Goal: Task Accomplishment & Management: Complete application form

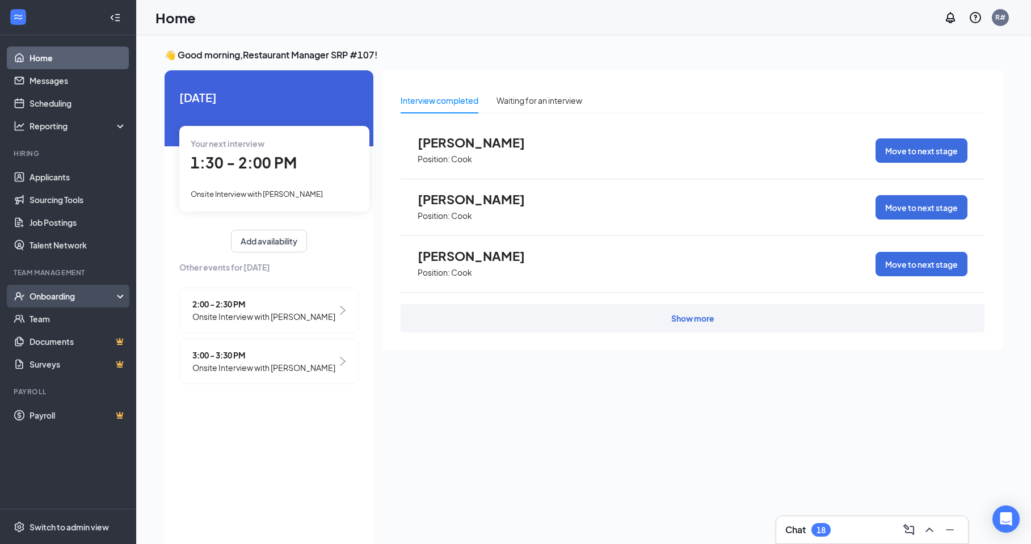
click at [70, 296] on div "Onboarding" at bounding box center [73, 296] width 87 height 11
click at [91, 292] on div "Onboarding" at bounding box center [73, 296] width 87 height 11
click at [58, 178] on link "Applicants" at bounding box center [78, 177] width 97 height 23
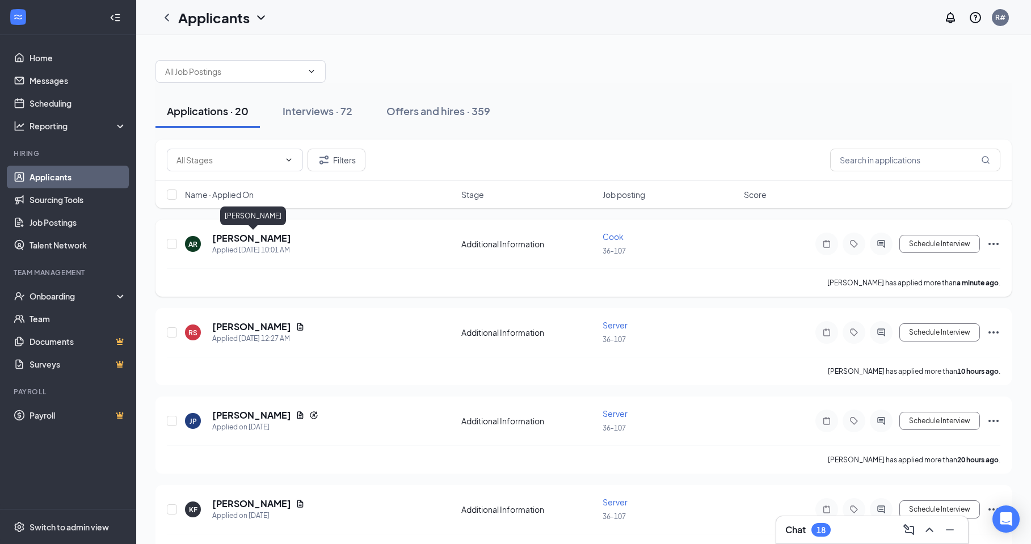
click at [255, 238] on h5 "[PERSON_NAME]" at bounding box center [251, 238] width 79 height 12
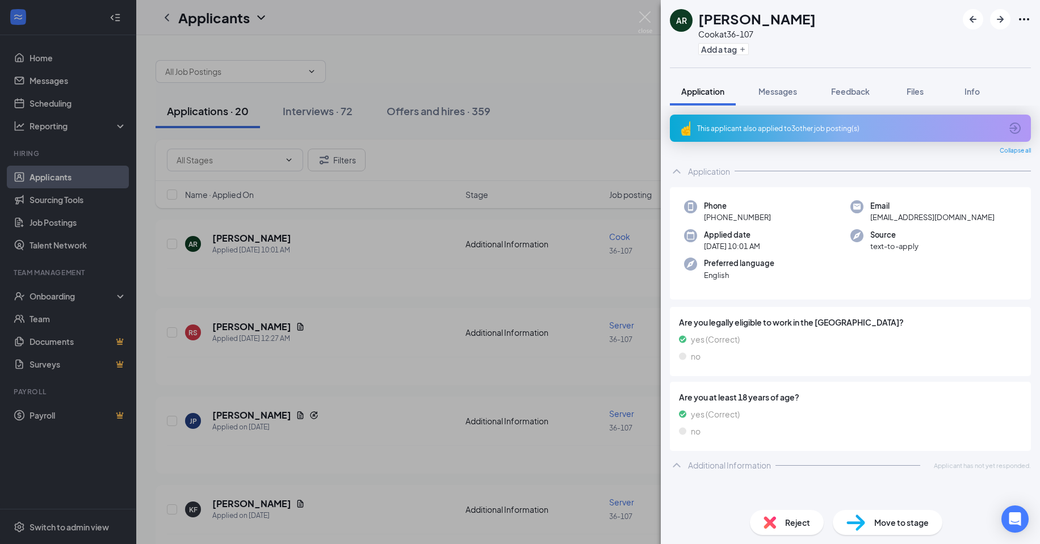
click at [853, 520] on img at bounding box center [855, 523] width 19 height 16
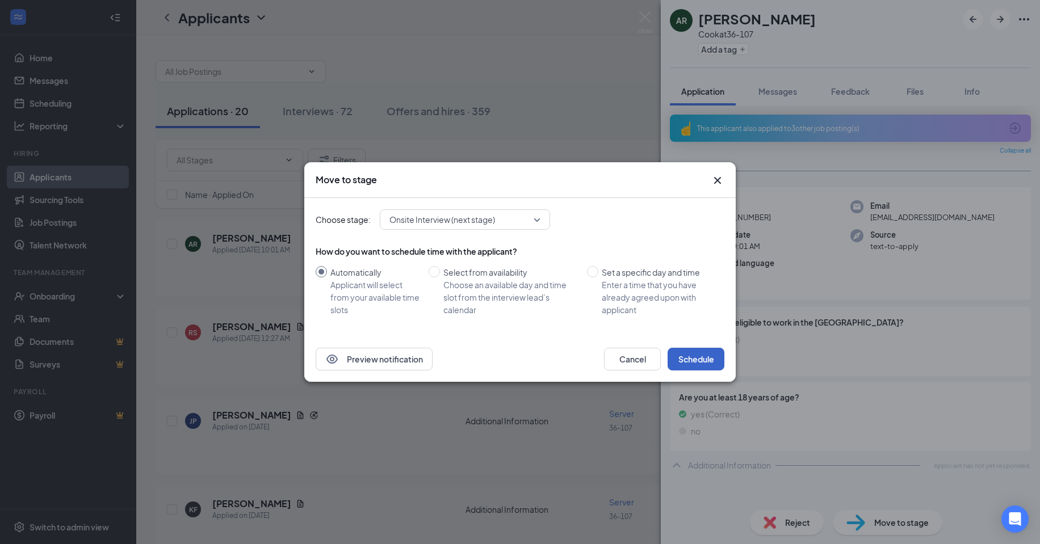
click at [683, 355] on button "Schedule" at bounding box center [695, 359] width 57 height 23
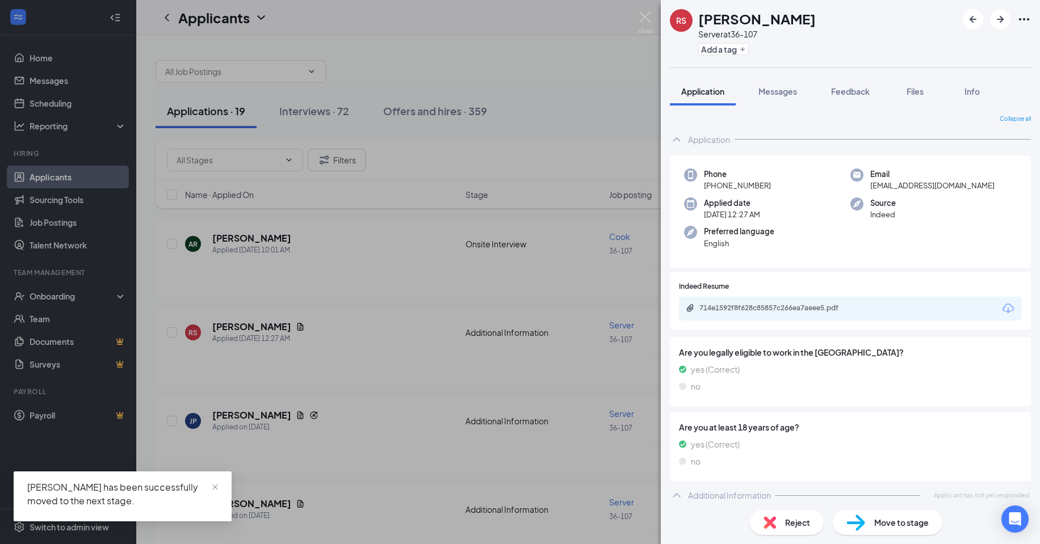
click at [264, 239] on div "RS [PERSON_NAME] Server at 36-107 Add a tag Application Messages Feedback Files…" at bounding box center [520, 272] width 1040 height 544
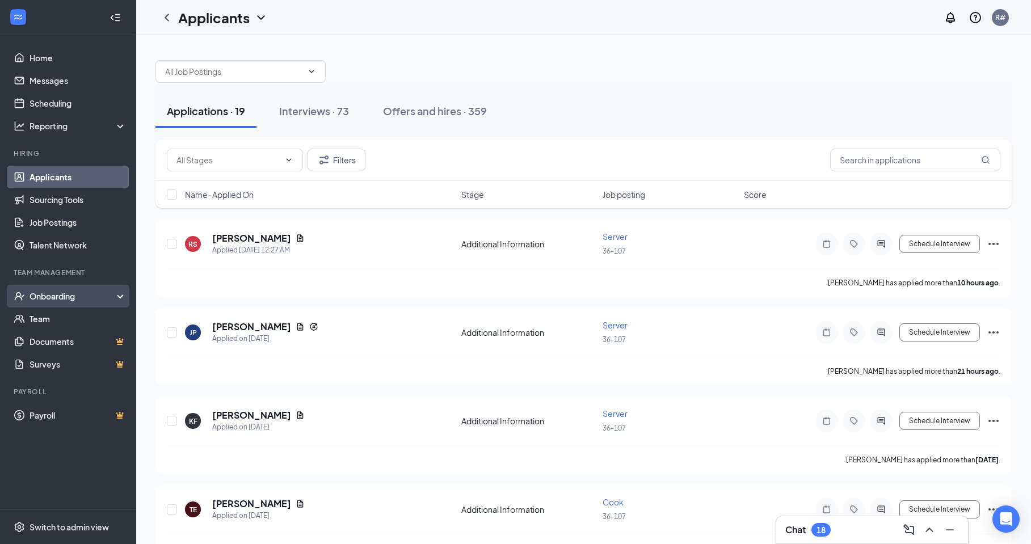
click at [60, 292] on div "Onboarding" at bounding box center [73, 296] width 87 height 11
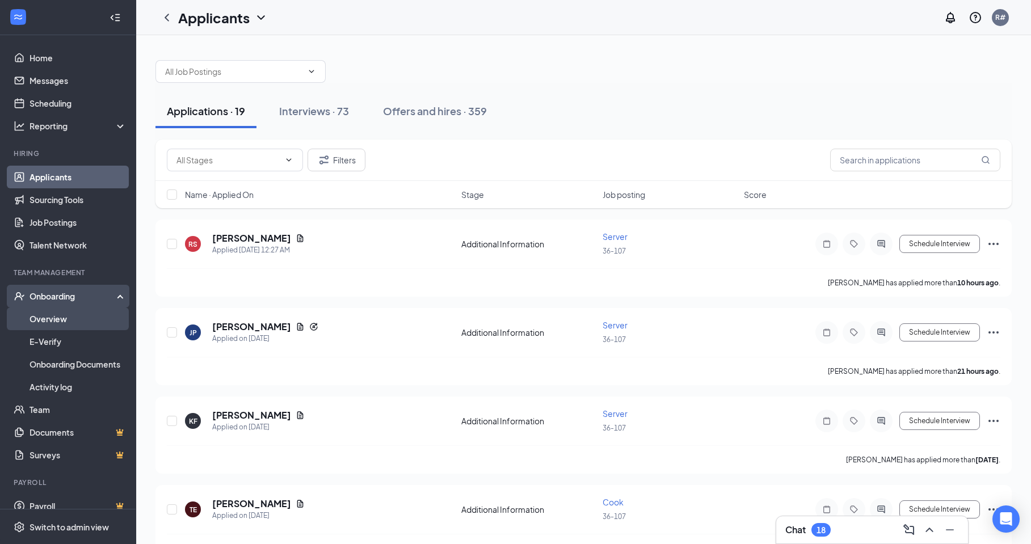
click at [57, 313] on link "Overview" at bounding box center [78, 319] width 97 height 23
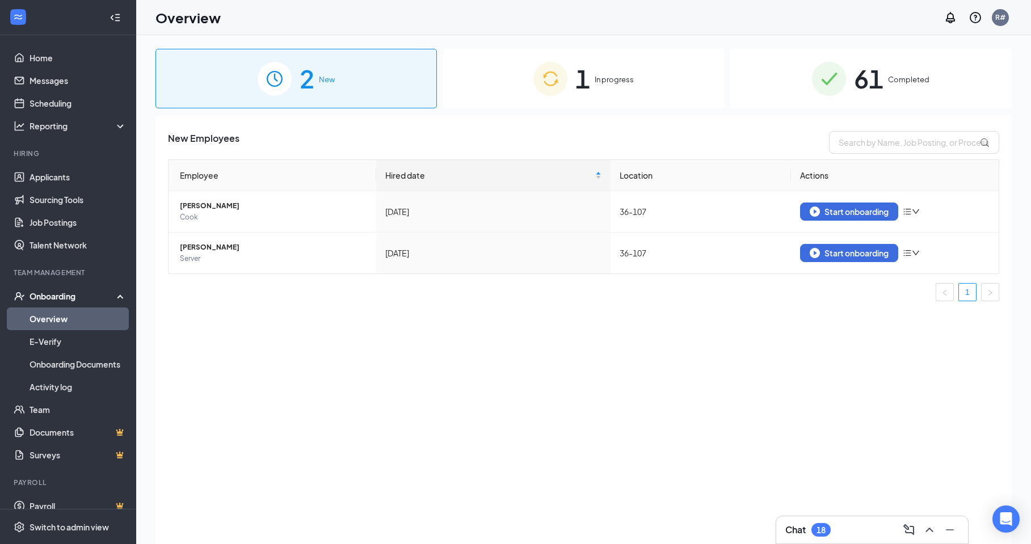
click at [601, 73] on div "1 In progress" at bounding box center [583, 79] width 281 height 60
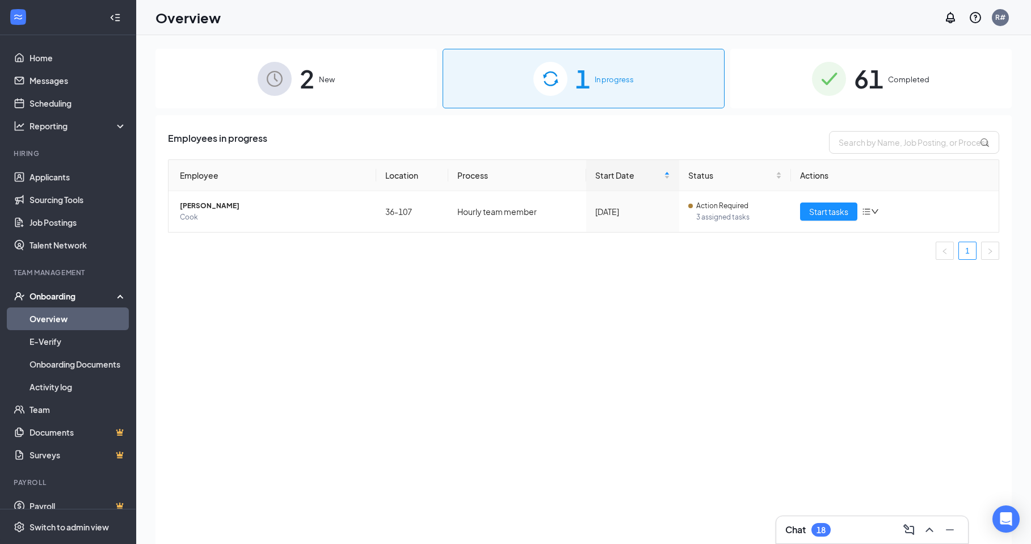
click at [307, 77] on span "2" at bounding box center [307, 78] width 15 height 39
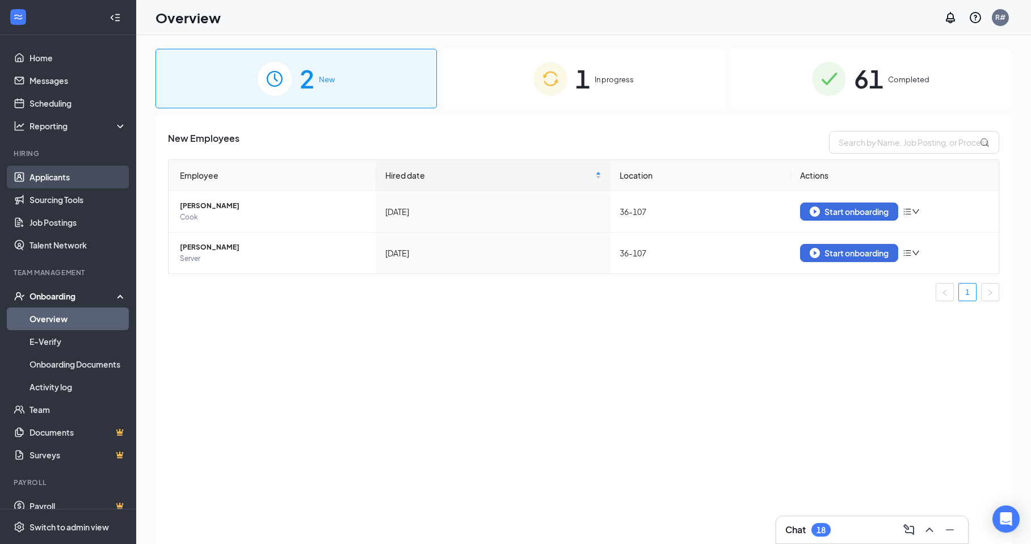
click at [53, 177] on link "Applicants" at bounding box center [78, 177] width 97 height 23
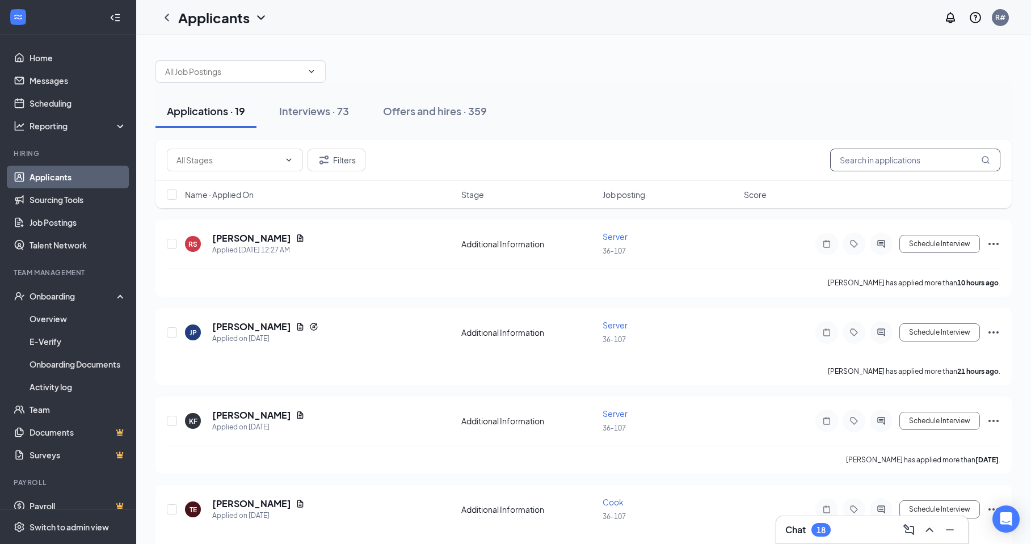
click at [853, 156] on input "text" at bounding box center [915, 160] width 170 height 23
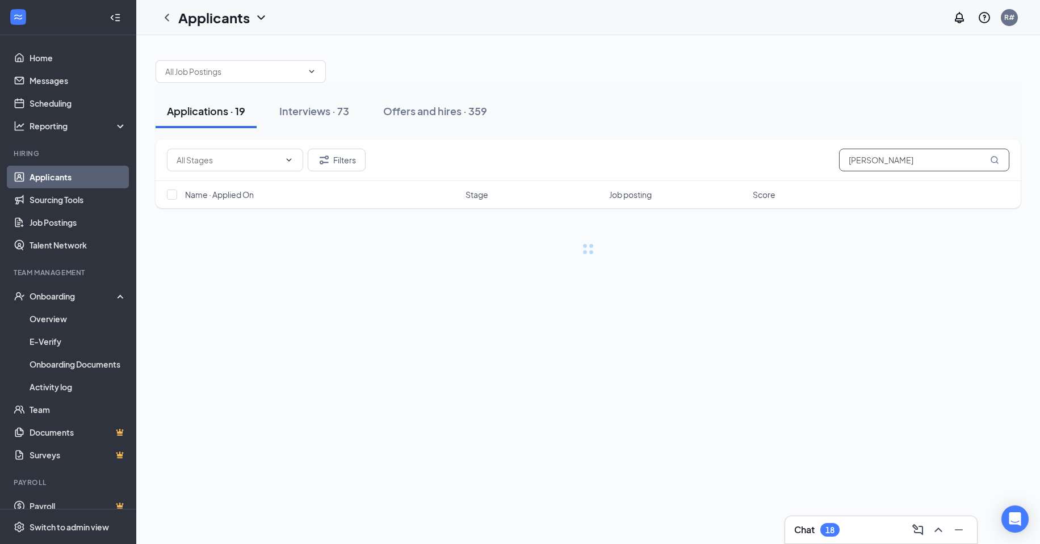
type input "[PERSON_NAME]"
click at [350, 111] on div "Interviews · 1 / 73" at bounding box center [336, 111] width 82 height 14
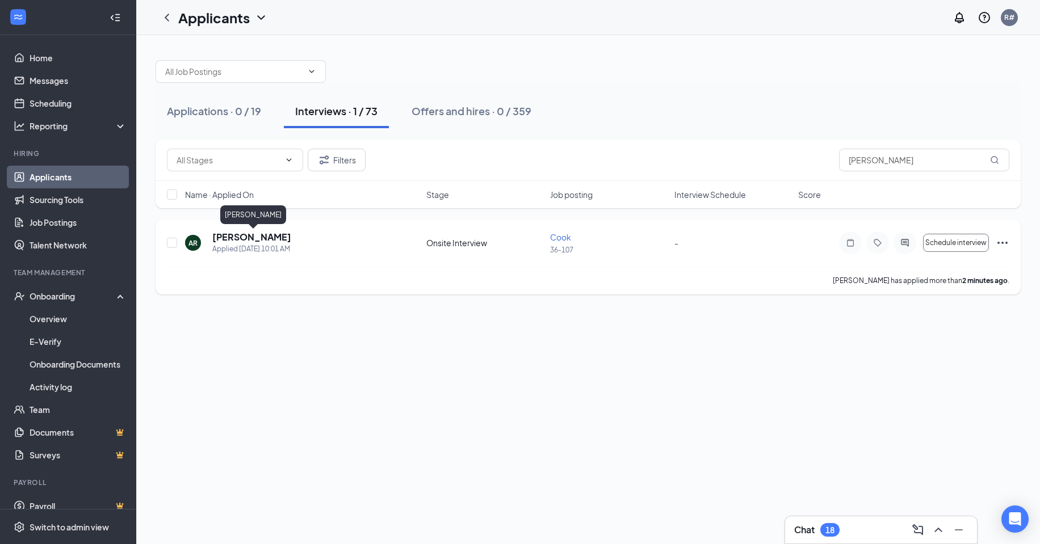
click at [255, 235] on h5 "[PERSON_NAME]" at bounding box center [251, 237] width 79 height 12
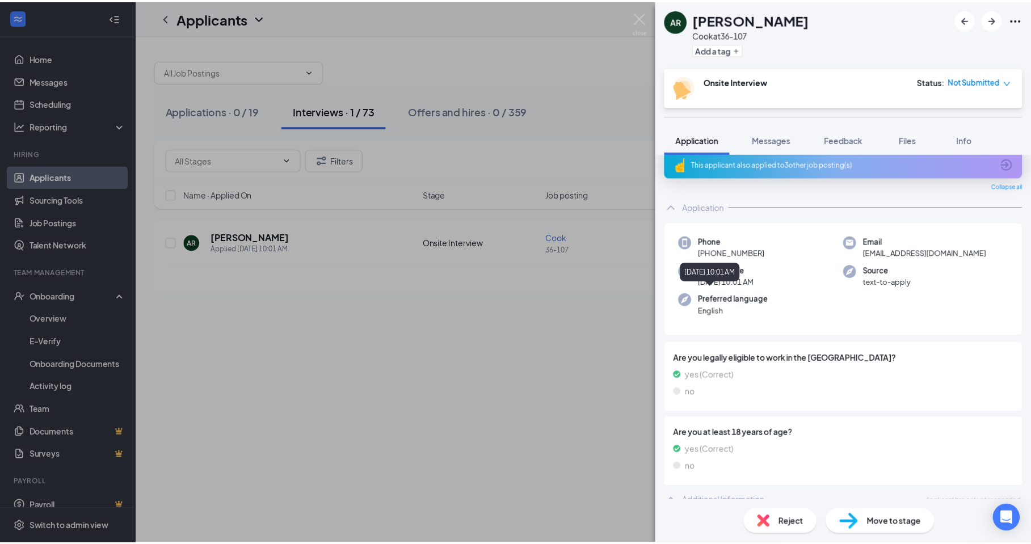
scroll to position [24, 0]
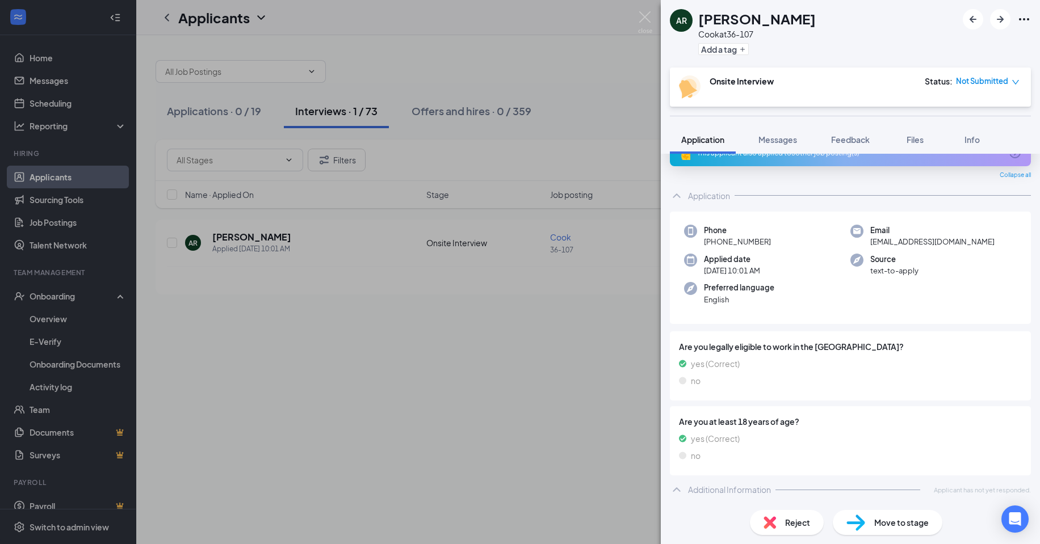
click at [852, 518] on img at bounding box center [855, 523] width 19 height 16
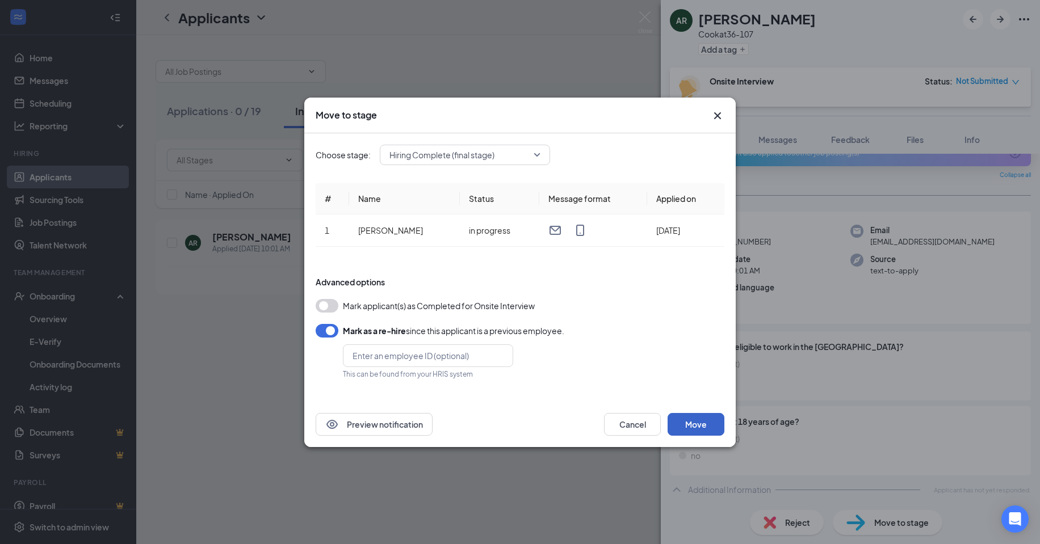
click at [682, 418] on button "Move" at bounding box center [695, 424] width 57 height 23
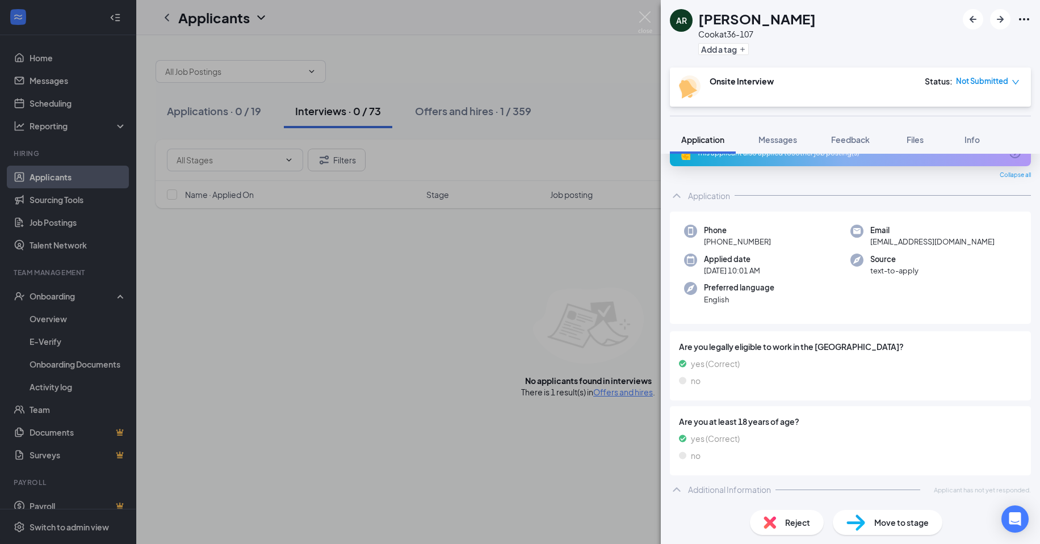
click at [45, 293] on div "AR [PERSON_NAME] at 36-107 Add a tag Onsite Interview Status : Not Submitted Ap…" at bounding box center [520, 272] width 1040 height 544
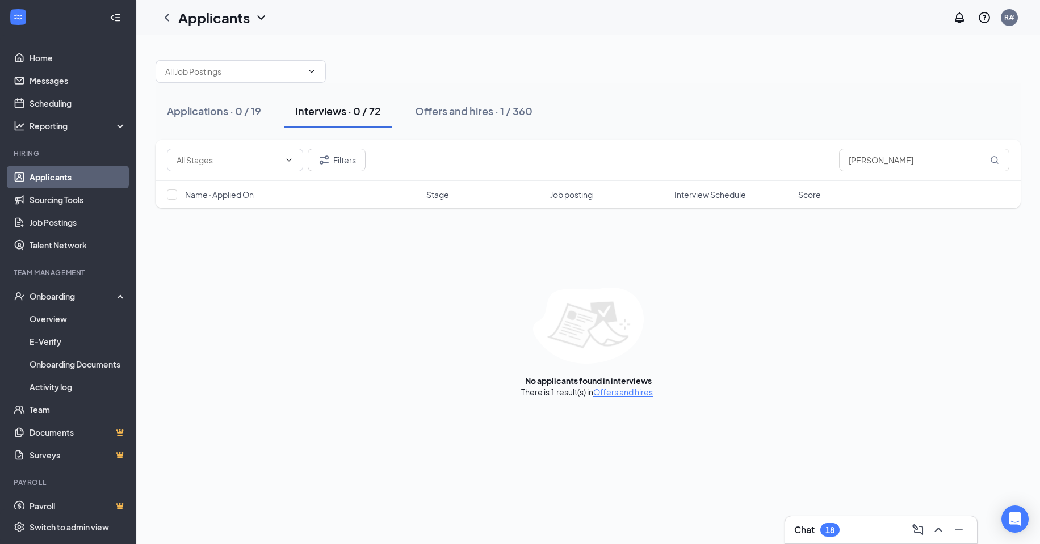
click at [369, 115] on div "Interviews · 0 / 72" at bounding box center [338, 111] width 86 height 14
click at [62, 316] on link "Overview" at bounding box center [78, 319] width 97 height 23
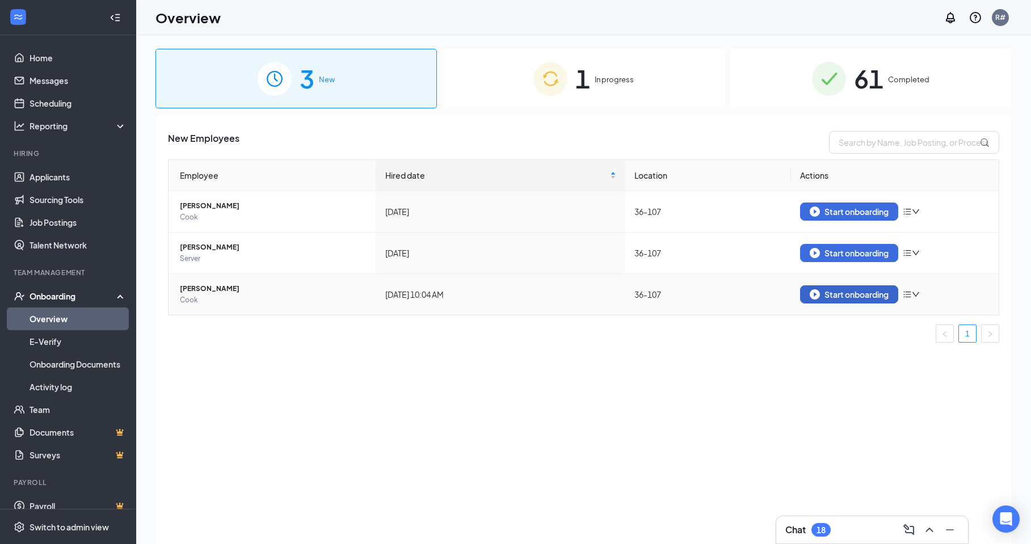
click at [841, 292] on div "Start onboarding" at bounding box center [849, 294] width 79 height 10
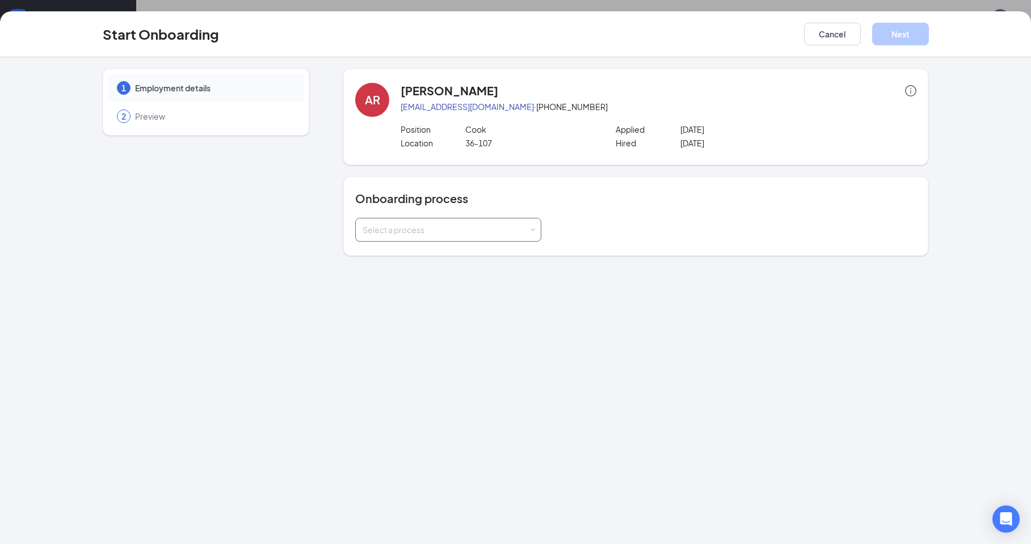
click at [398, 222] on div "Select a process" at bounding box center [448, 229] width 171 height 23
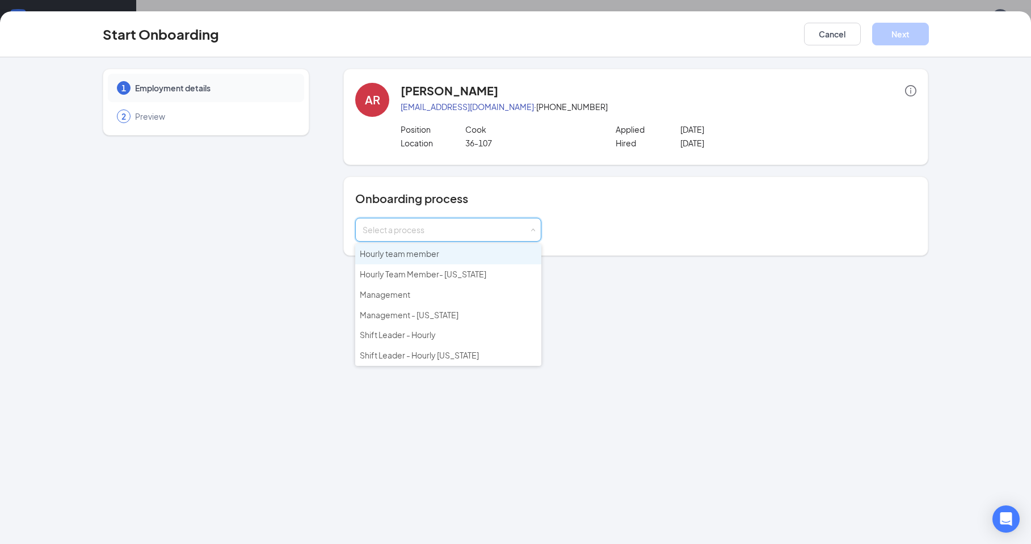
click at [398, 253] on span "Hourly team member" at bounding box center [399, 254] width 79 height 10
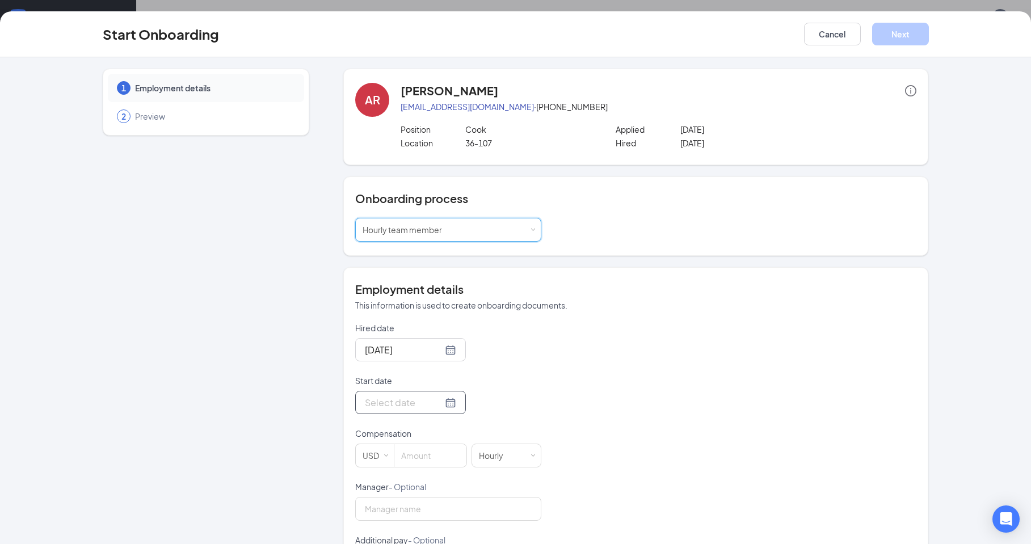
click at [377, 403] on input "Start date" at bounding box center [404, 402] width 78 height 14
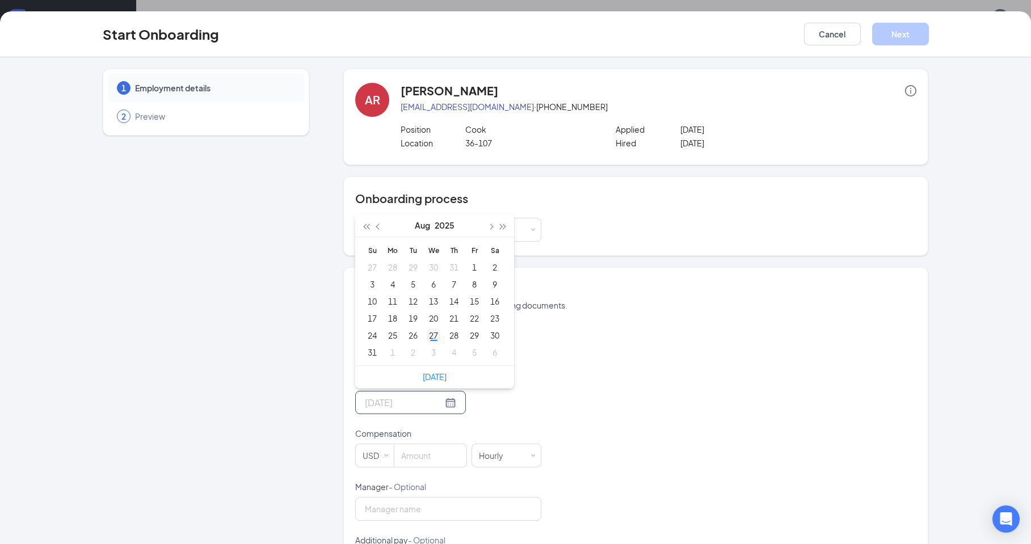
type input "[DATE]"
click at [427, 334] on div "27" at bounding box center [434, 336] width 14 height 14
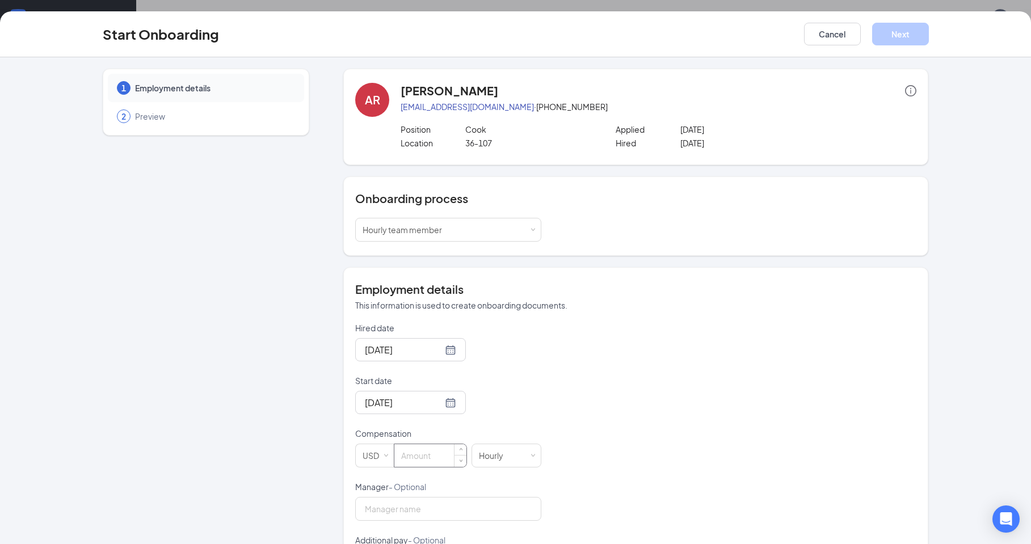
click at [422, 450] on input at bounding box center [430, 455] width 72 height 23
type input "22"
click at [380, 512] on input "Manager - Optional" at bounding box center [448, 509] width 186 height 24
type input "[PERSON_NAME]"
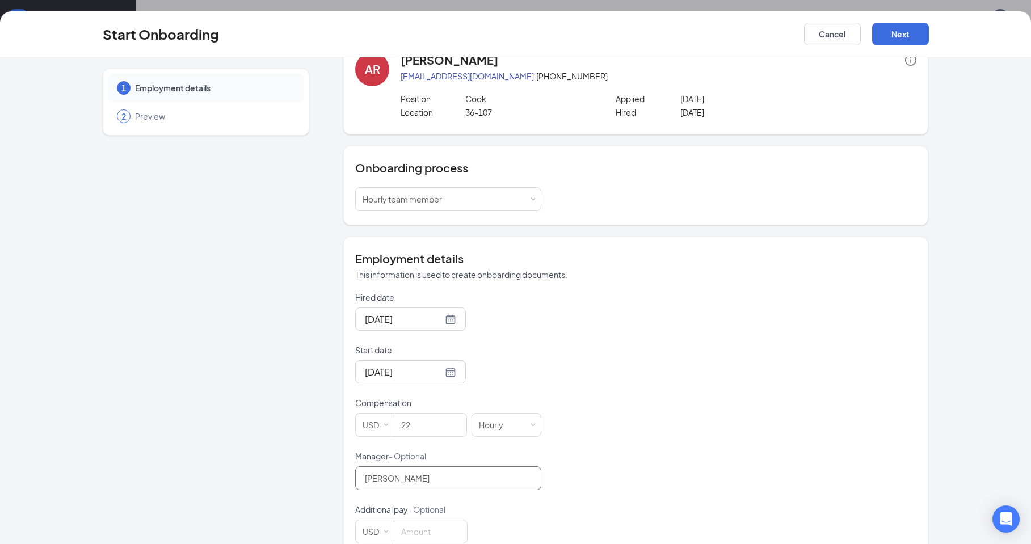
scroll to position [56, 0]
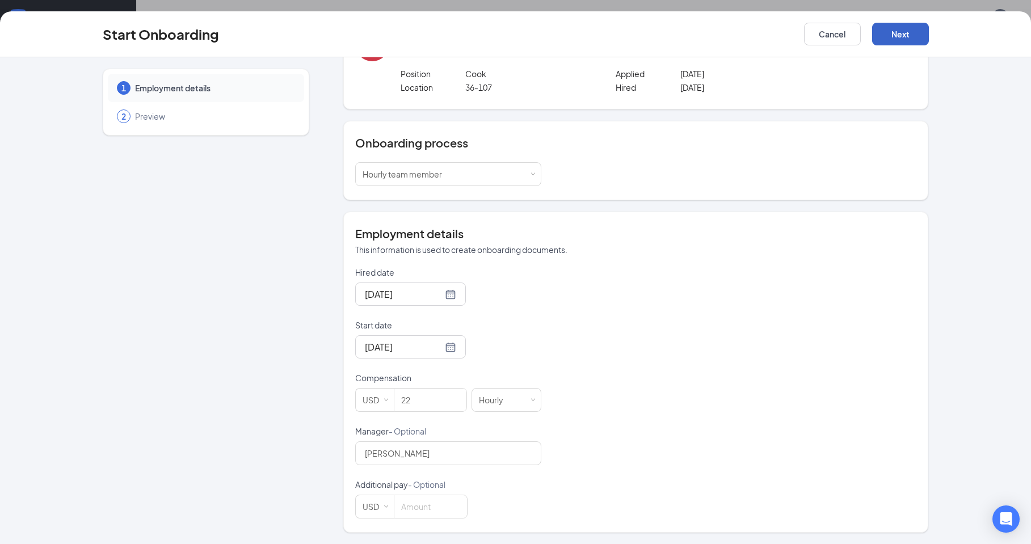
click at [895, 29] on button "Next" at bounding box center [900, 34] width 57 height 23
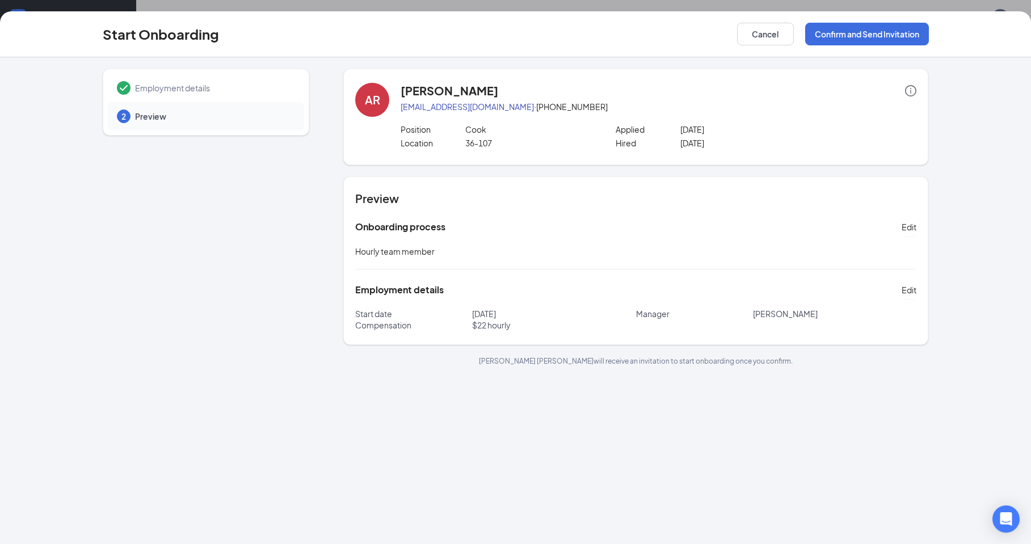
scroll to position [0, 0]
click at [847, 32] on button "Confirm and Send Invitation" at bounding box center [867, 34] width 124 height 23
